Goal: Information Seeking & Learning: Learn about a topic

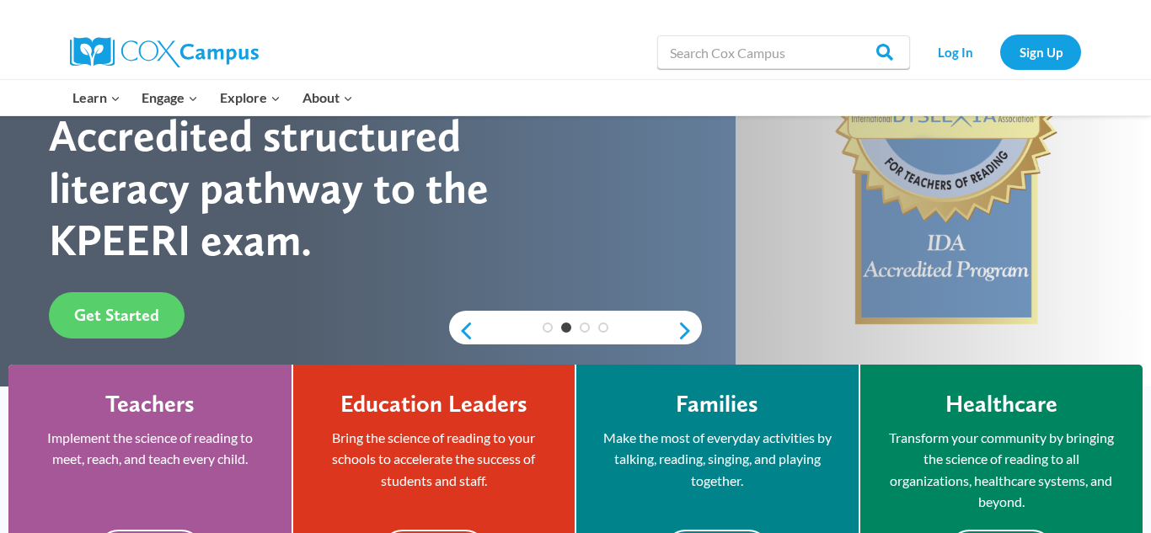
scroll to position [236, 0]
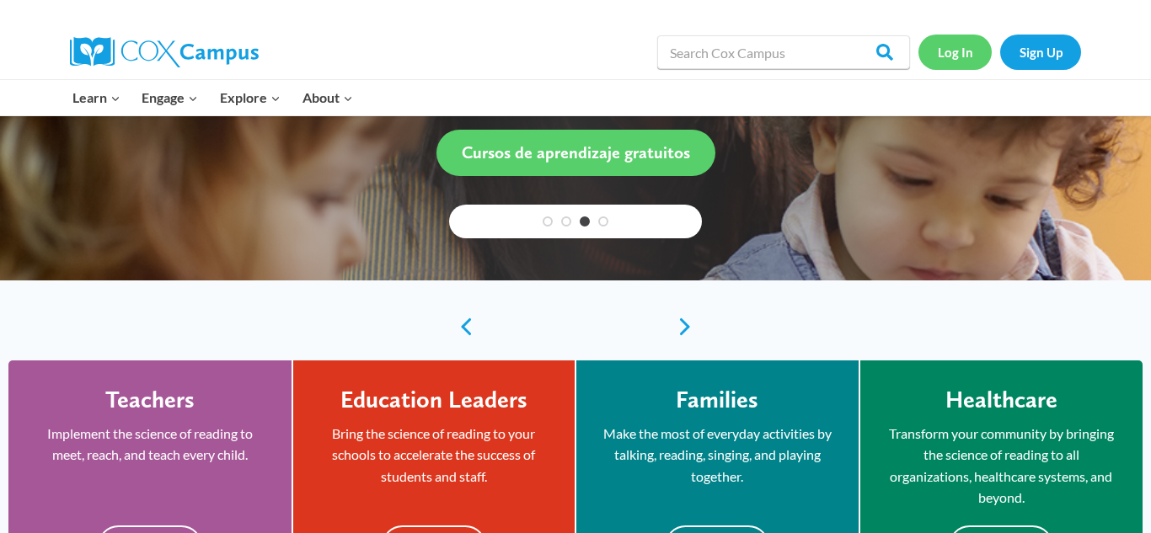
click at [961, 59] on link "Log In" at bounding box center [955, 52] width 73 height 35
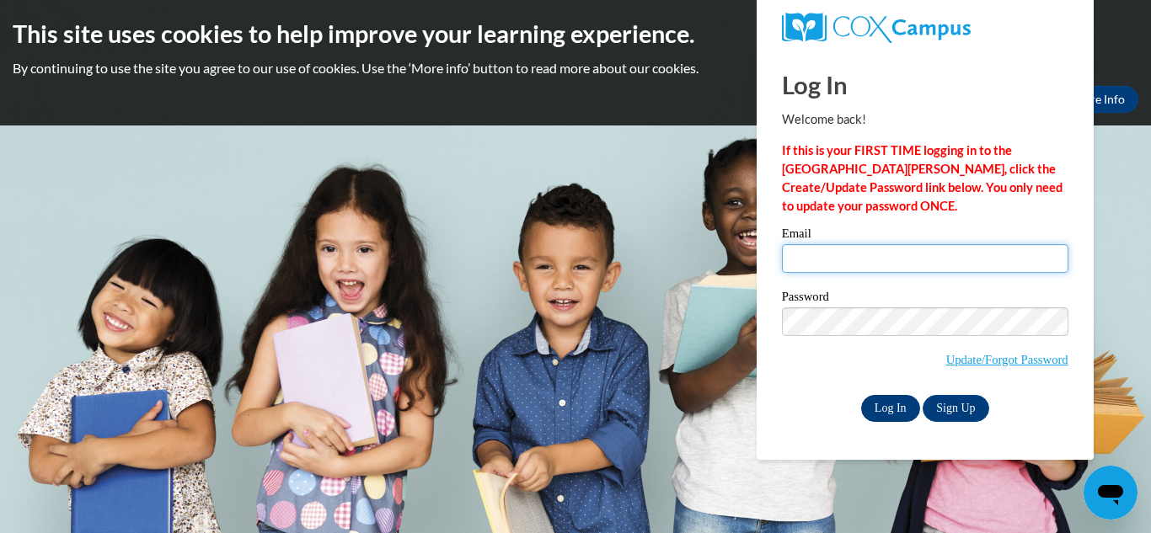
type input "shantaleblack974@gmail.com"
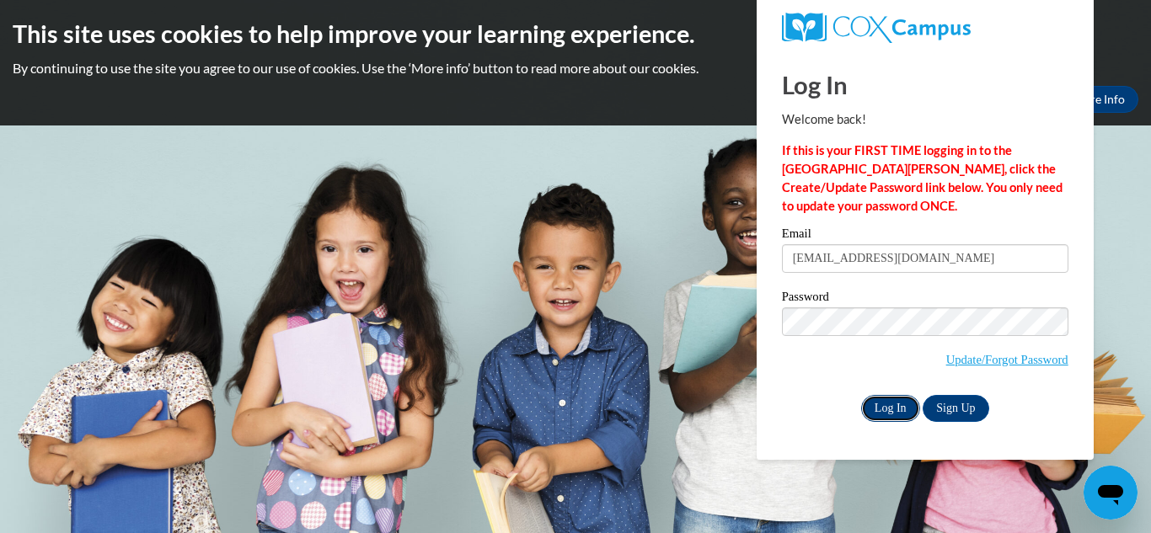
click at [896, 404] on input "Log In" at bounding box center [890, 408] width 59 height 27
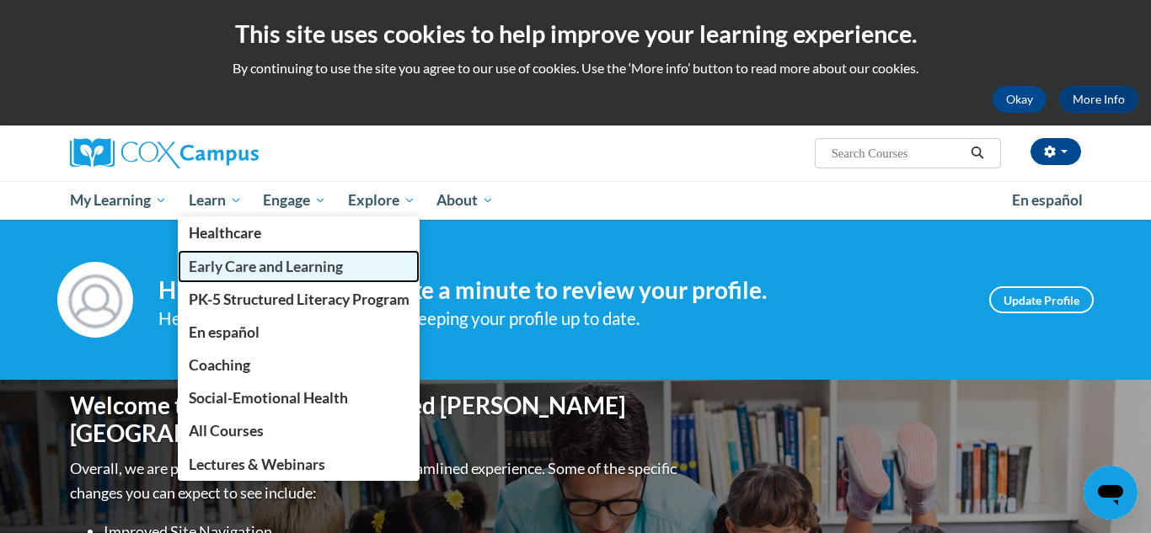
click at [231, 266] on span "Early Care and Learning" at bounding box center [266, 267] width 154 height 18
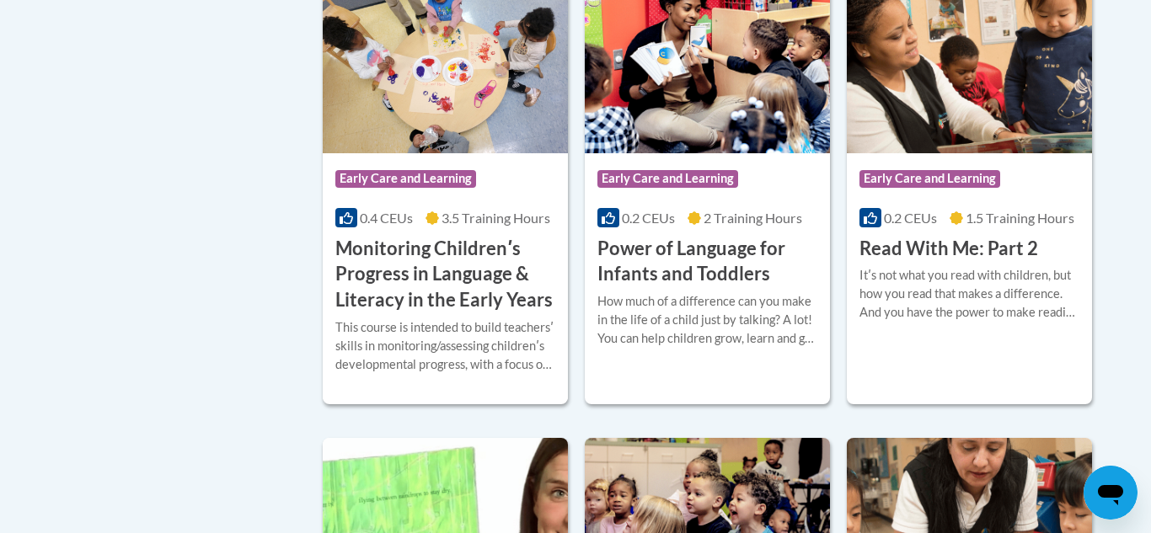
scroll to position [1618, 0]
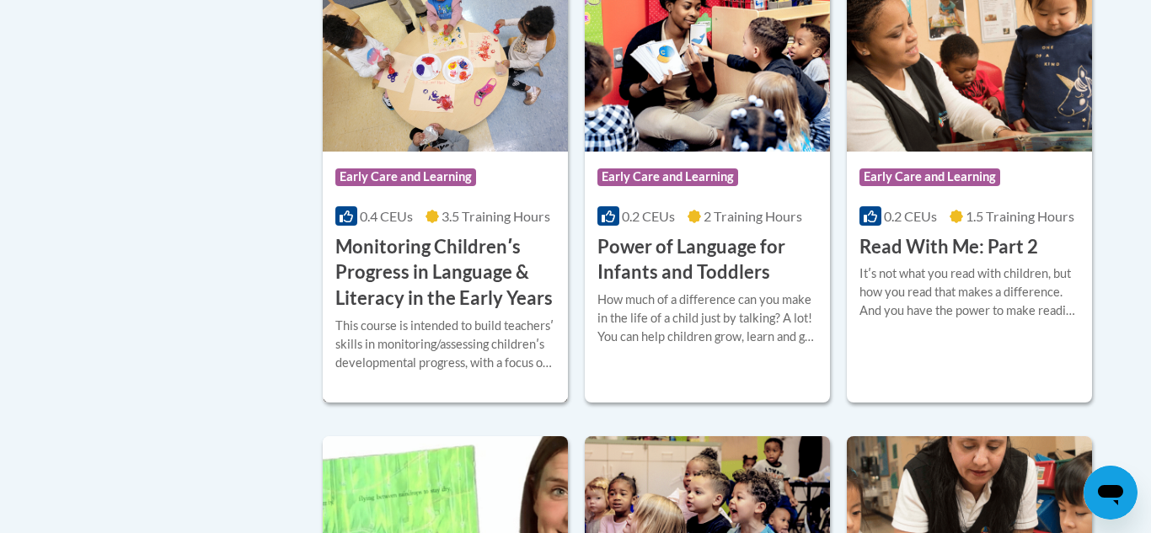
click at [410, 271] on h3 "Monitoring Childrenʹs Progress in Language & Literacy in the Early Years" at bounding box center [445, 273] width 220 height 78
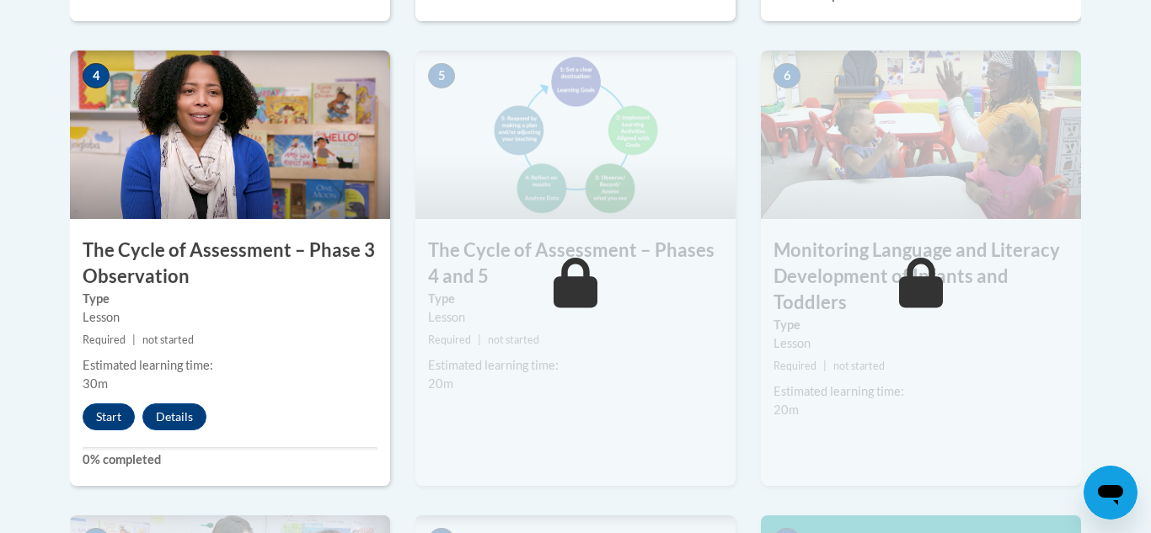
scroll to position [1079, 0]
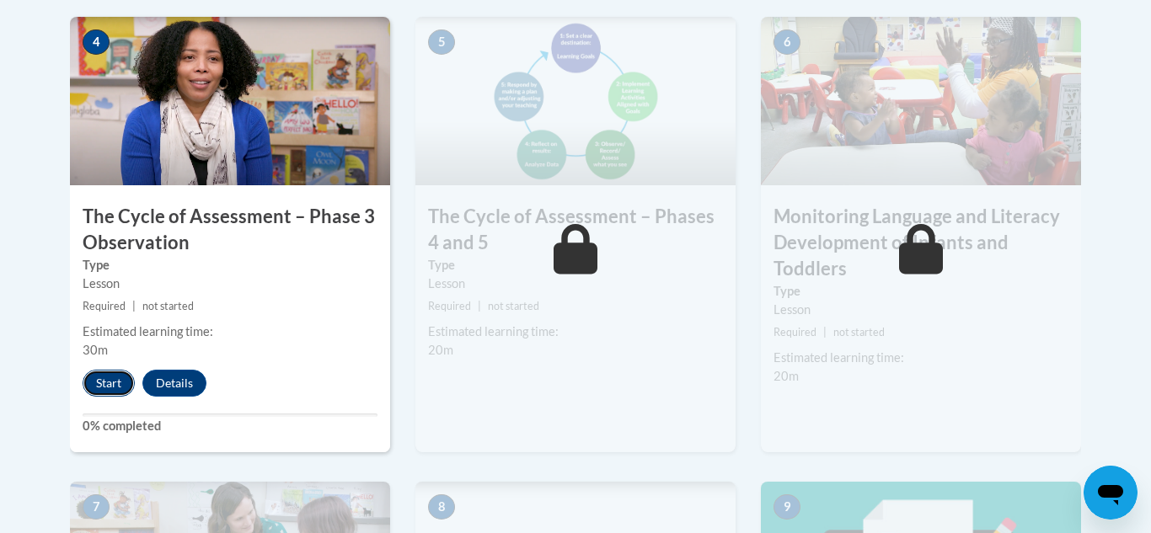
click at [104, 389] on button "Start" at bounding box center [109, 383] width 52 height 27
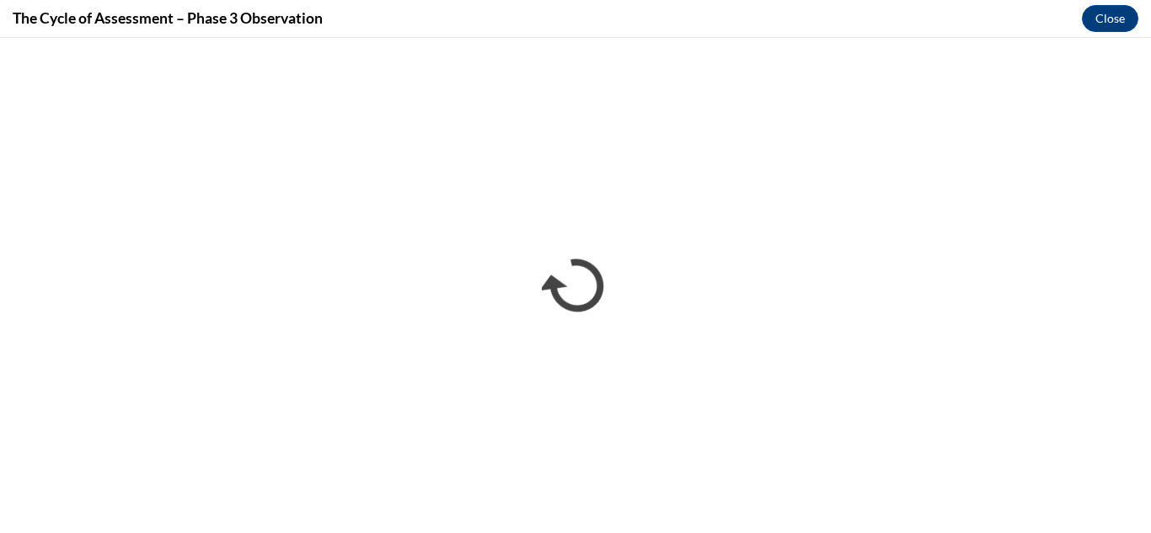
scroll to position [0, 0]
